Goal: Information Seeking & Learning: Learn about a topic

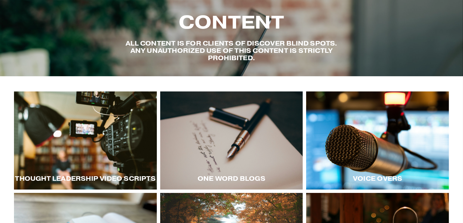
scroll to position [27, 0]
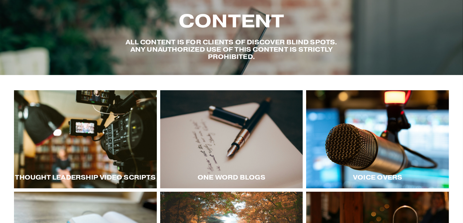
click at [80, 132] on div at bounding box center [85, 139] width 143 height 98
click at [111, 150] on div at bounding box center [85, 139] width 143 height 98
click at [375, 145] on div at bounding box center [377, 139] width 143 height 98
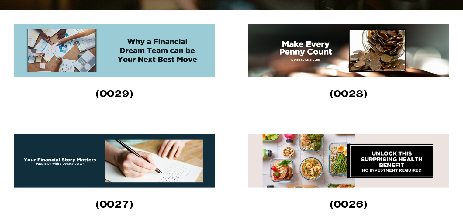
scroll to position [199, 0]
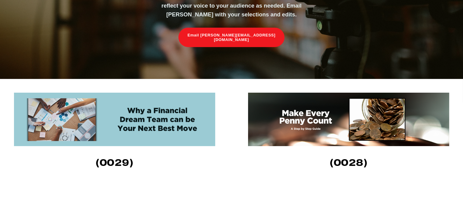
scroll to position [151, 0]
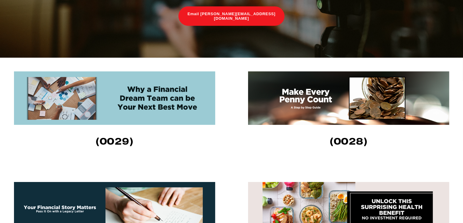
click at [153, 96] on img at bounding box center [114, 97] width 201 height 53
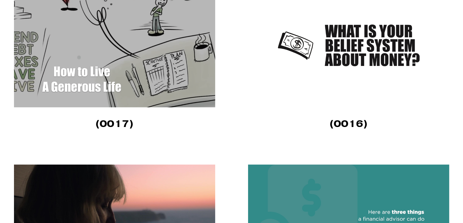
scroll to position [1200, 0]
